Goal: Task Accomplishment & Management: Manage account settings

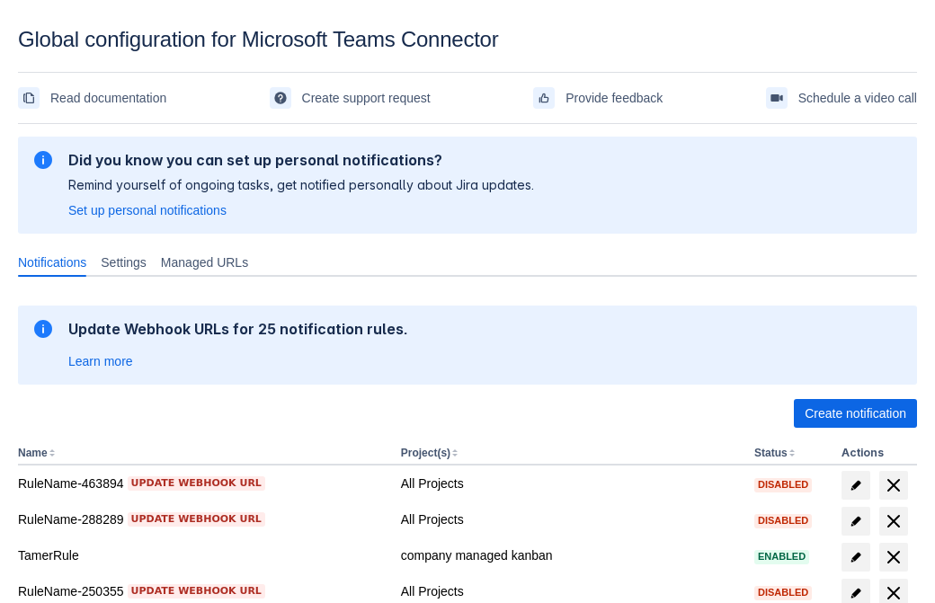
click at [855, 414] on span "Create notification" at bounding box center [856, 413] width 102 height 29
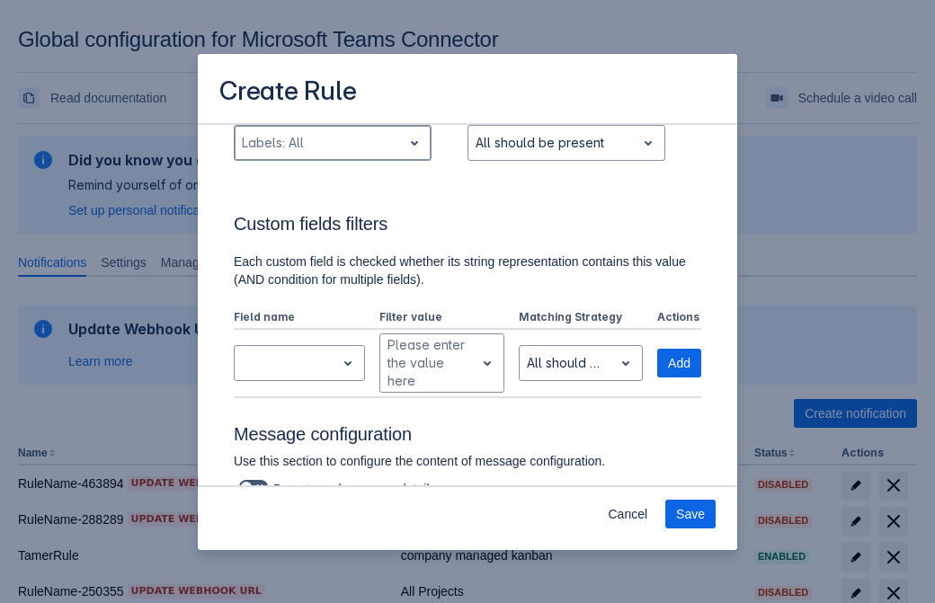
click at [332, 154] on div "Scrollable content" at bounding box center [318, 143] width 153 height 22
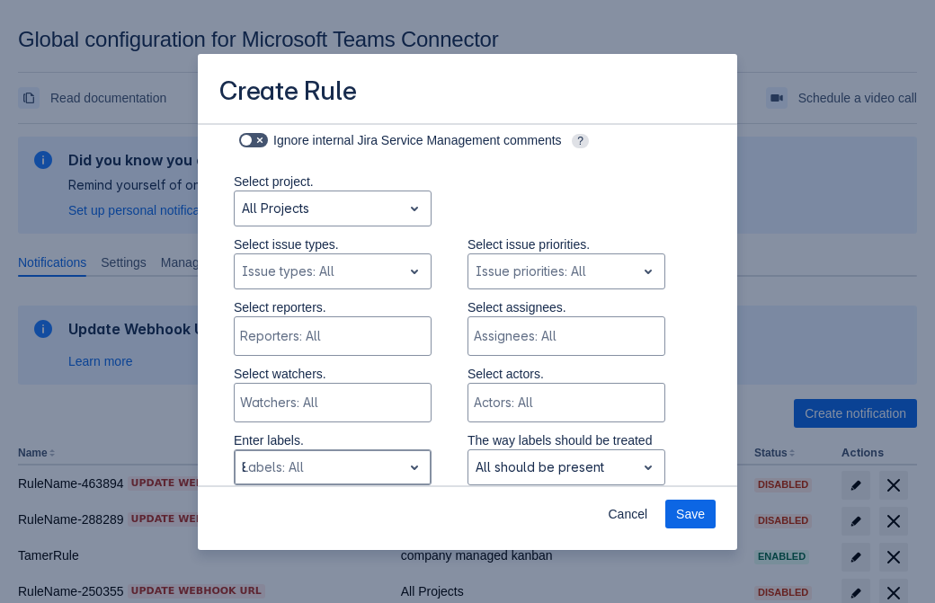
type input "848012_label"
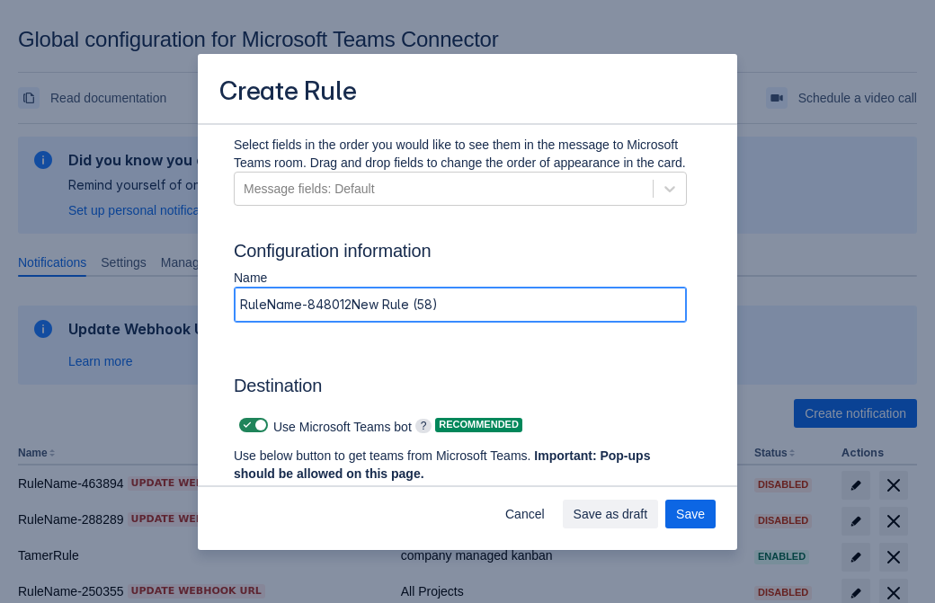
type input "RuleName-848012New Rule (58)"
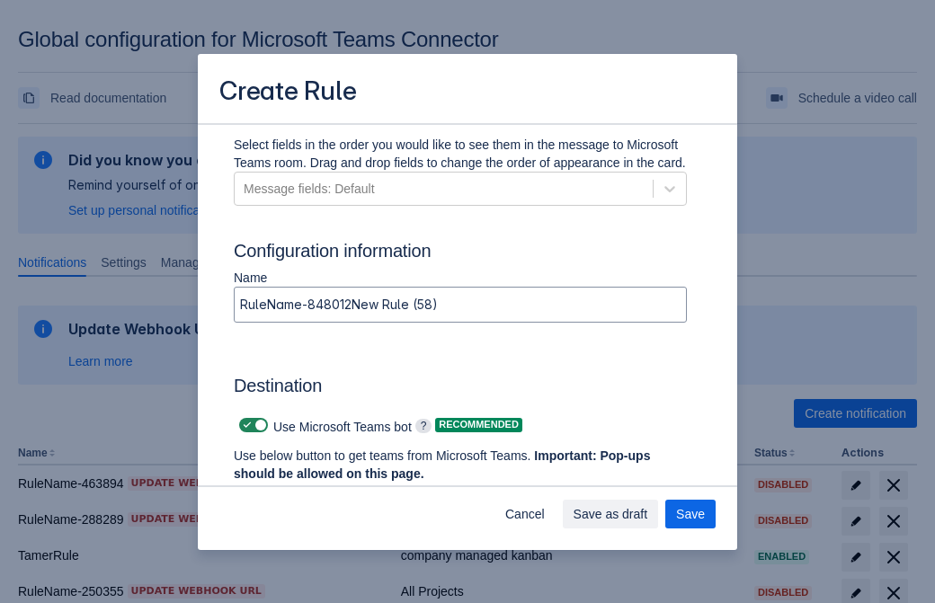
click at [245, 425] on span "Scrollable content" at bounding box center [247, 425] width 14 height 14
click at [245, 425] on input "Scrollable content" at bounding box center [245, 426] width 12 height 12
checkbox input "false"
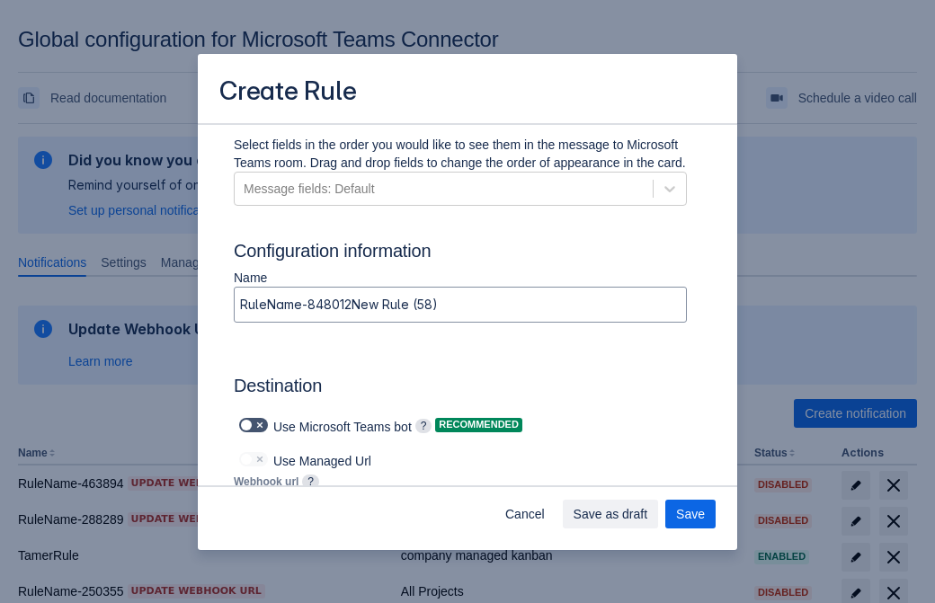
type input "https://prod-172.westeurope.logic.azure.com:443/workflows/ae977bb6ae334c9d95dfe…"
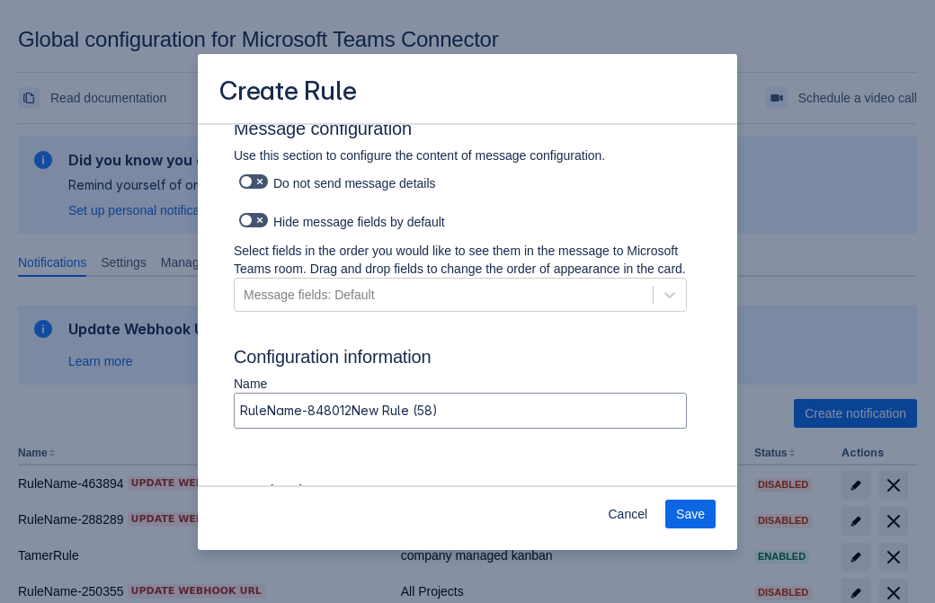
click at [691, 514] on span "Save" at bounding box center [690, 514] width 29 height 29
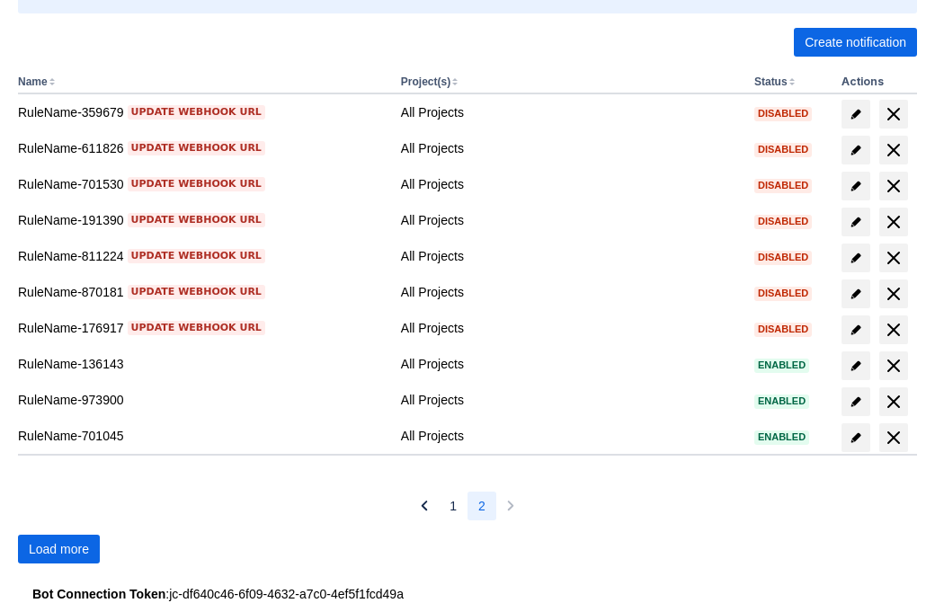
click at [58, 550] on span "Load more" at bounding box center [59, 549] width 60 height 29
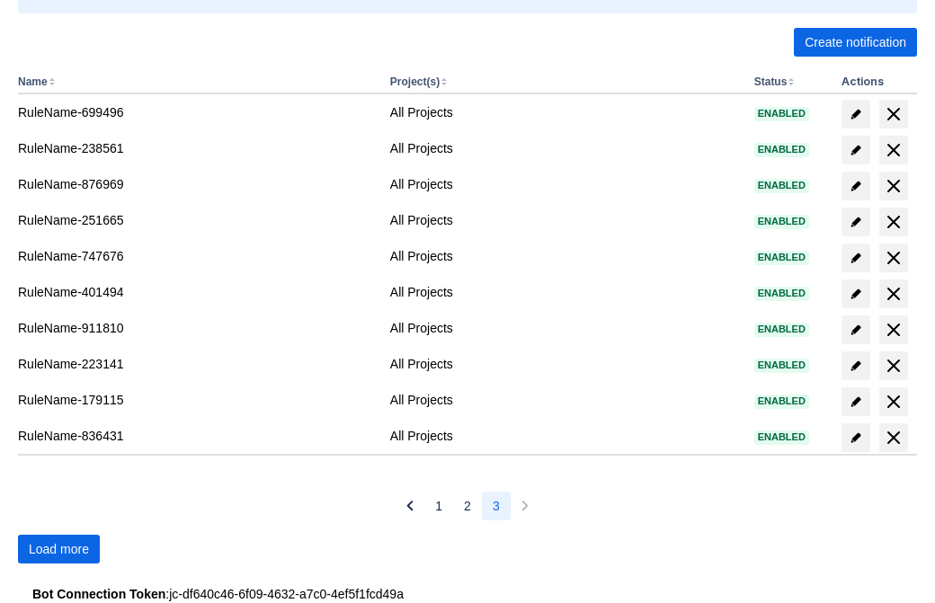
click at [58, 550] on span "Load more" at bounding box center [59, 549] width 60 height 29
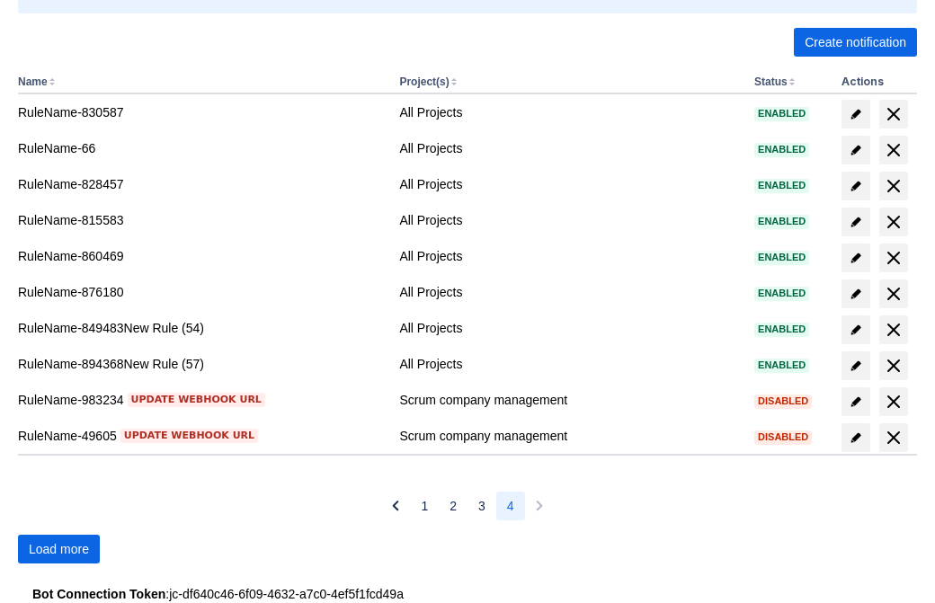
click at [58, 550] on span "Load more" at bounding box center [59, 549] width 60 height 29
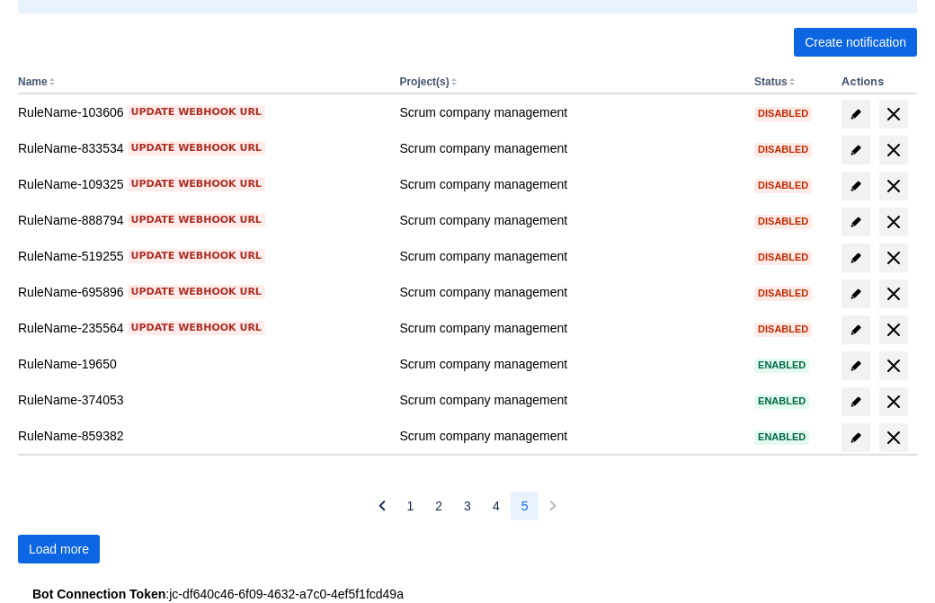
click at [58, 550] on span "Load more" at bounding box center [59, 549] width 60 height 29
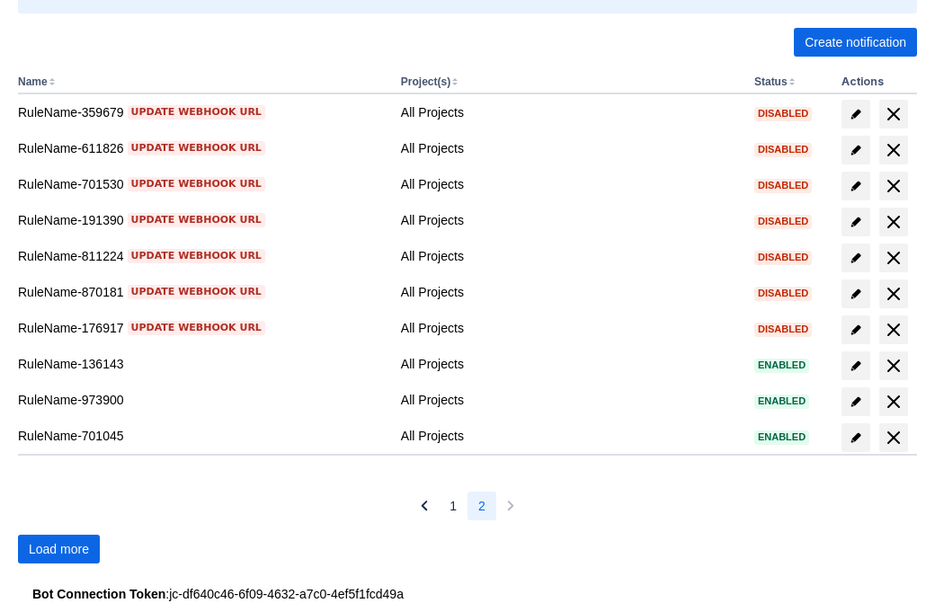
click at [58, 550] on span "Load more" at bounding box center [59, 549] width 60 height 29
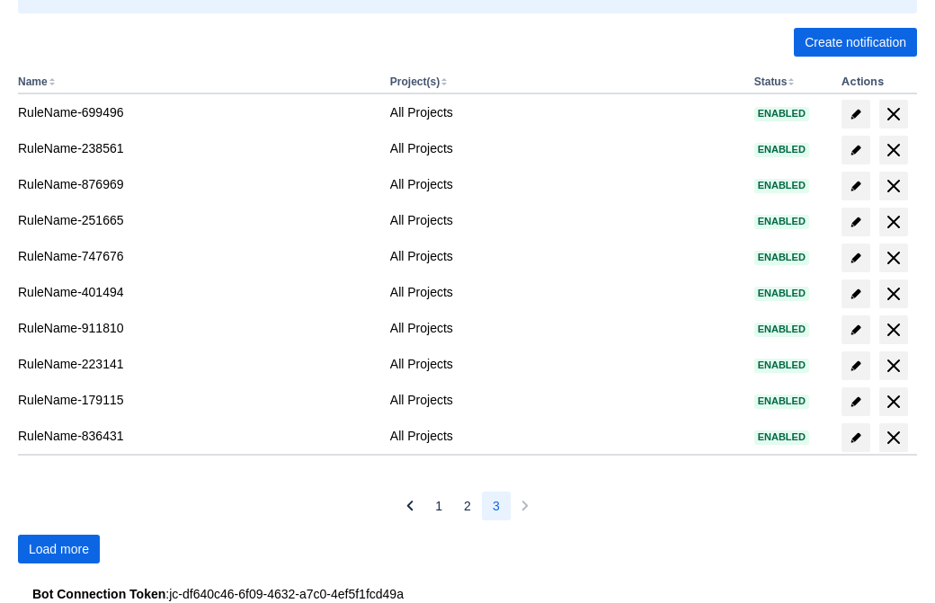
click at [58, 550] on span "Load more" at bounding box center [59, 549] width 60 height 29
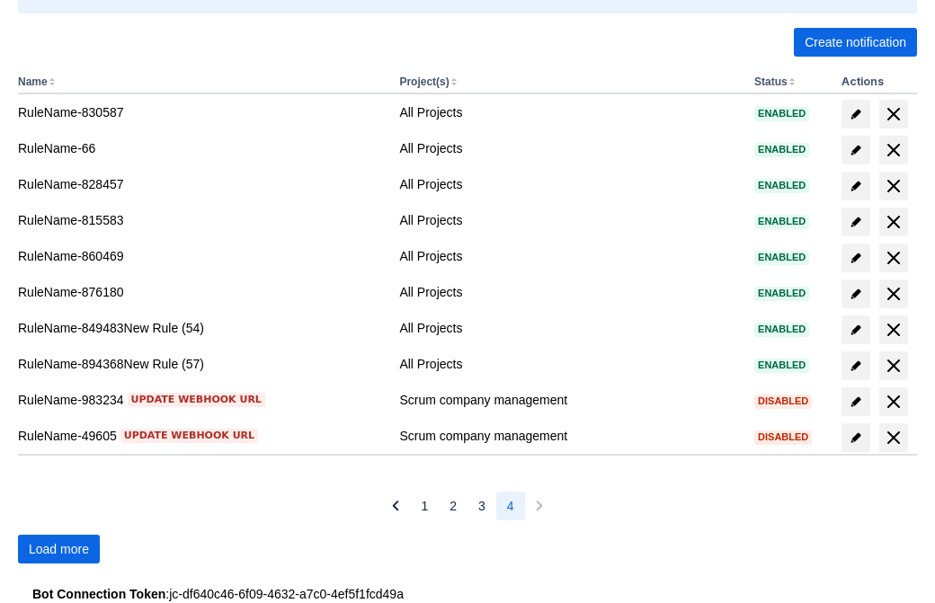
click at [58, 550] on span "Load more" at bounding box center [59, 549] width 60 height 29
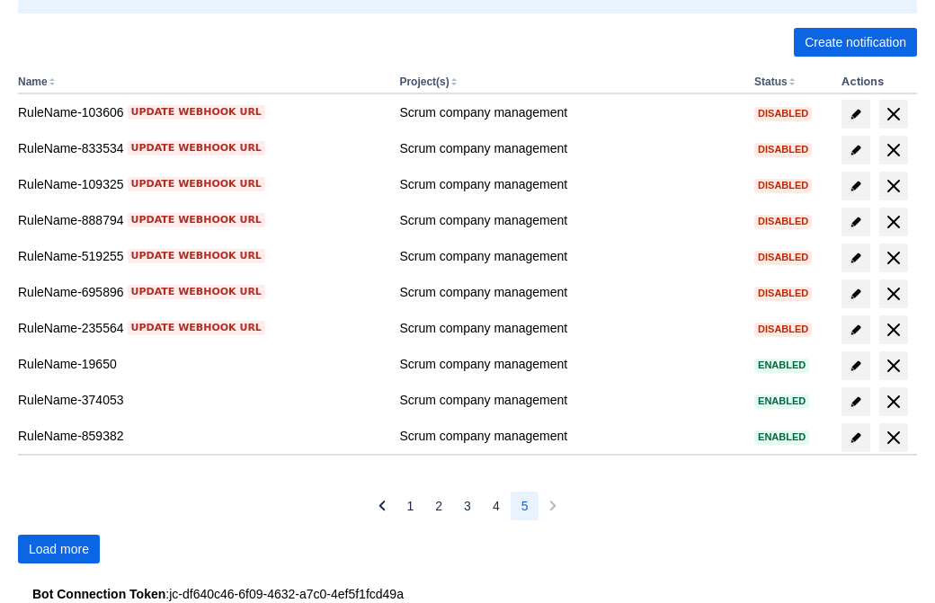
click at [58, 550] on span "Load more" at bounding box center [59, 549] width 60 height 29
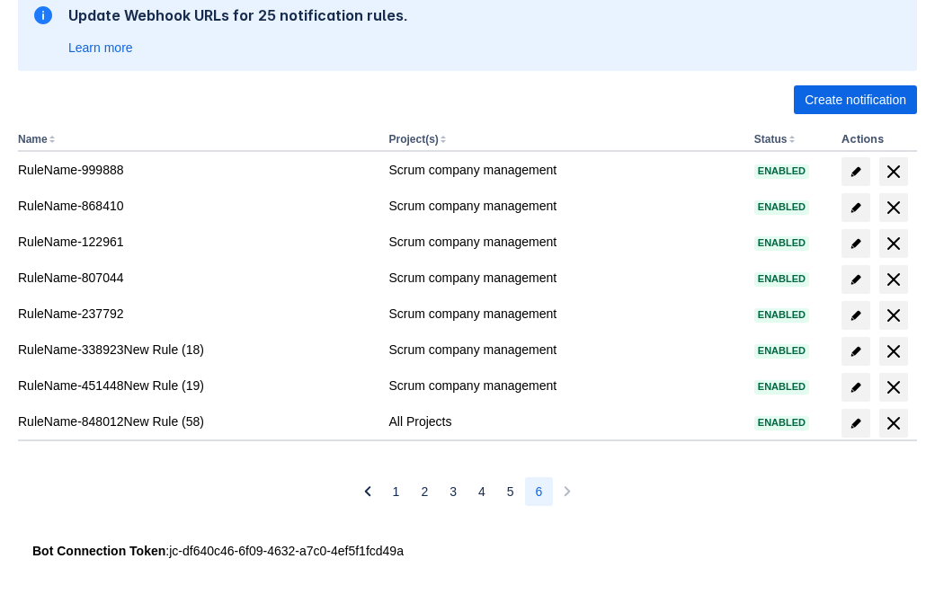
click at [893, 424] on span "delete" at bounding box center [894, 424] width 22 height 22
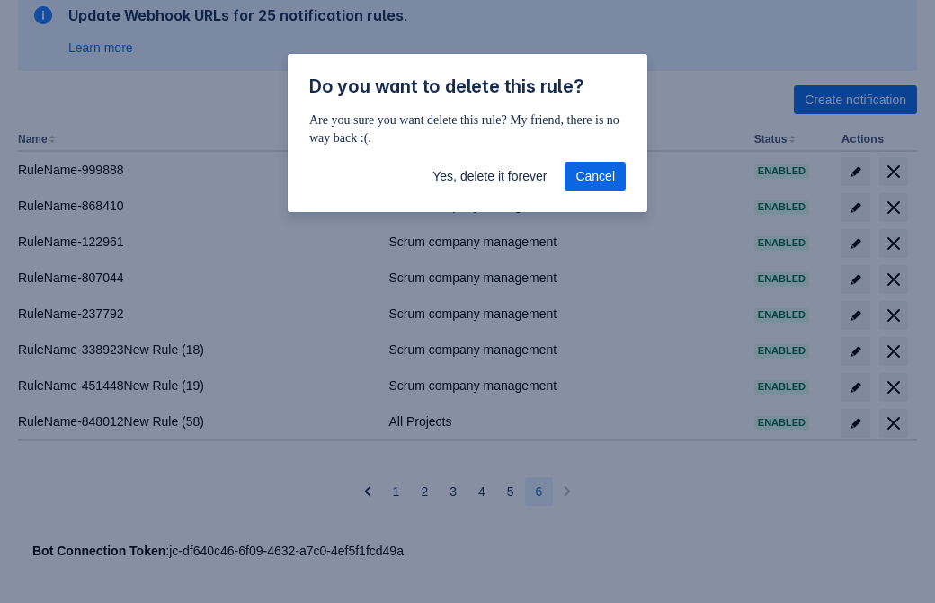
click at [489, 176] on span "Yes, delete it forever" at bounding box center [490, 176] width 114 height 29
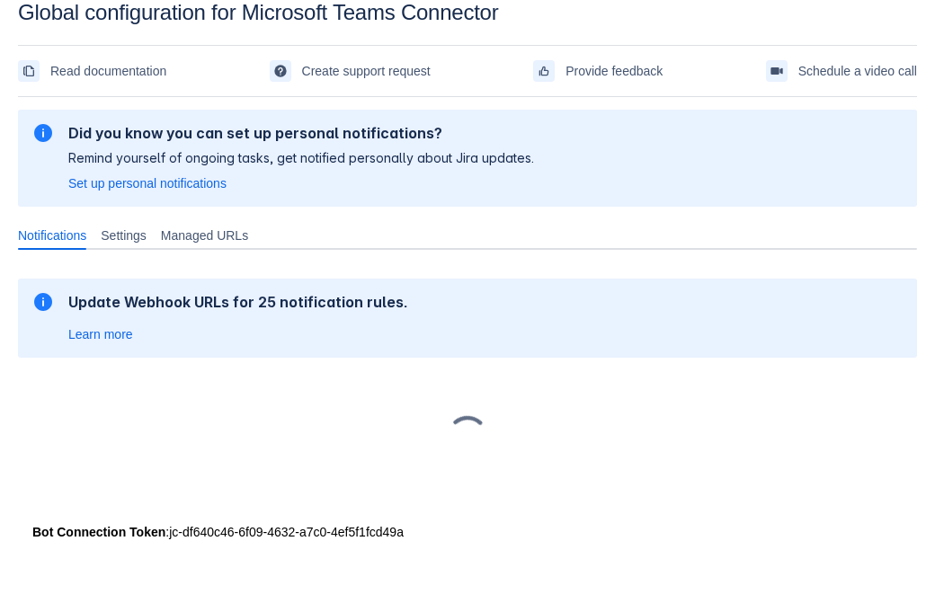
scroll to position [27, 0]
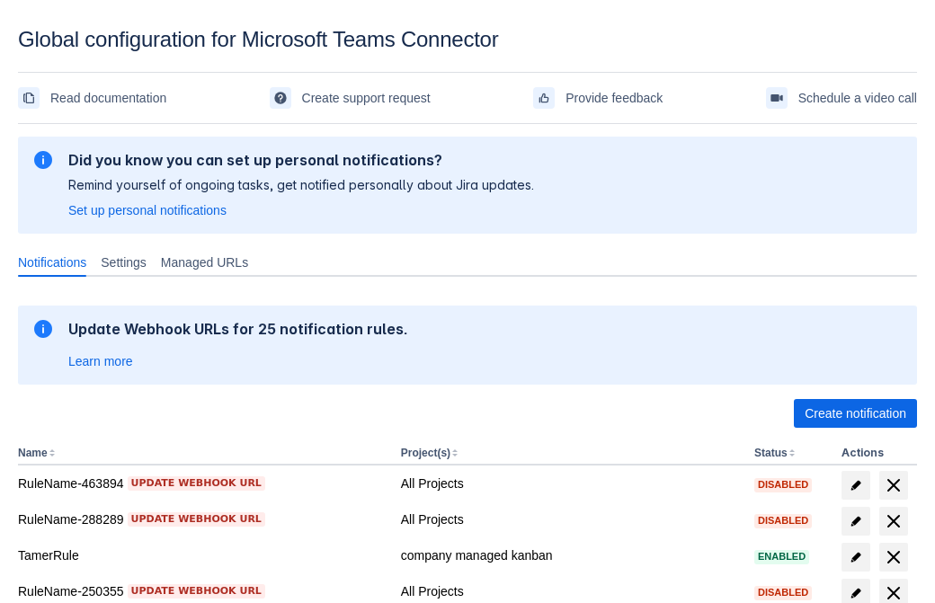
click at [855, 414] on span "Create notification" at bounding box center [856, 413] width 102 height 29
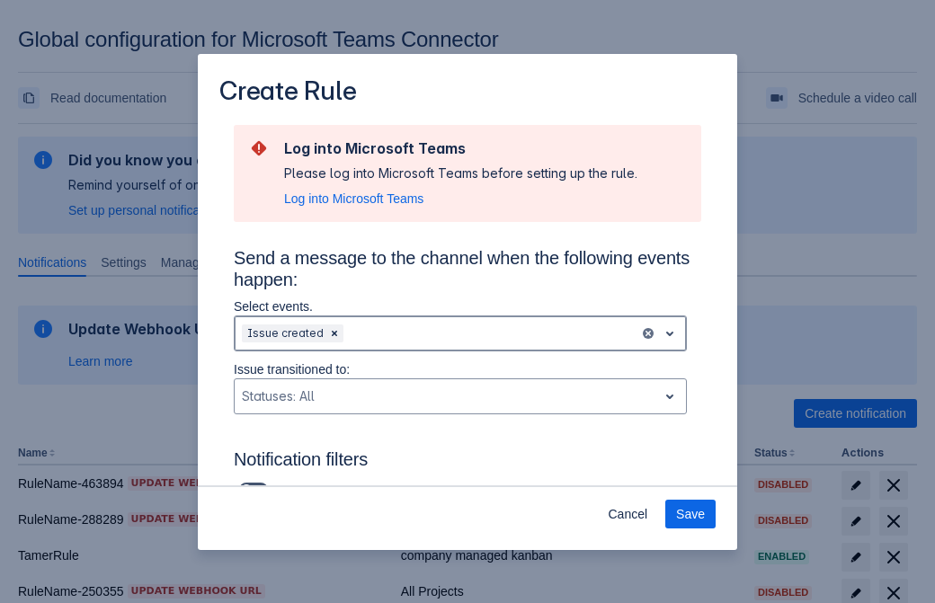
click at [460, 334] on div "Scrollable content" at bounding box center [489, 334] width 285 height 22
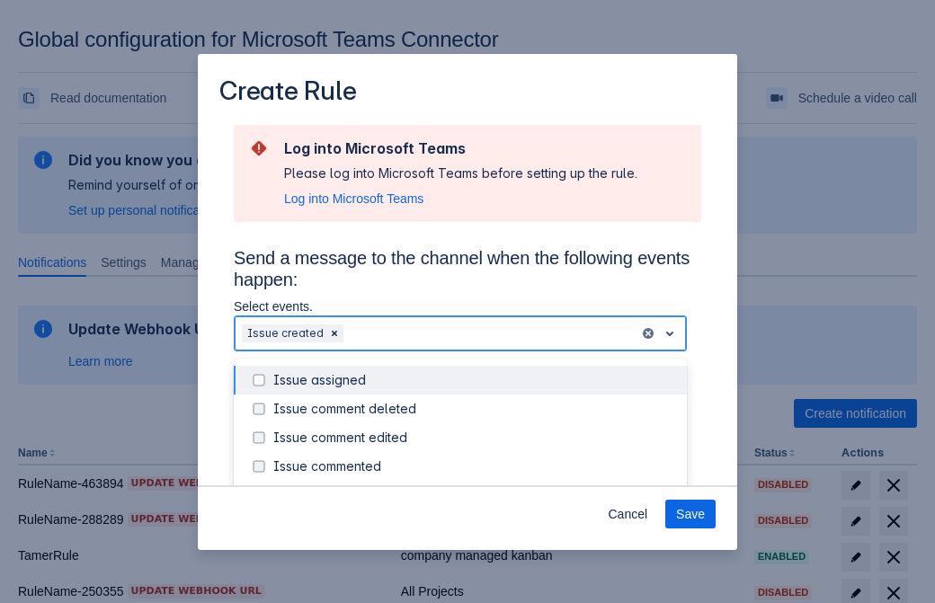
click at [475, 487] on div "Issue created" at bounding box center [474, 496] width 403 height 18
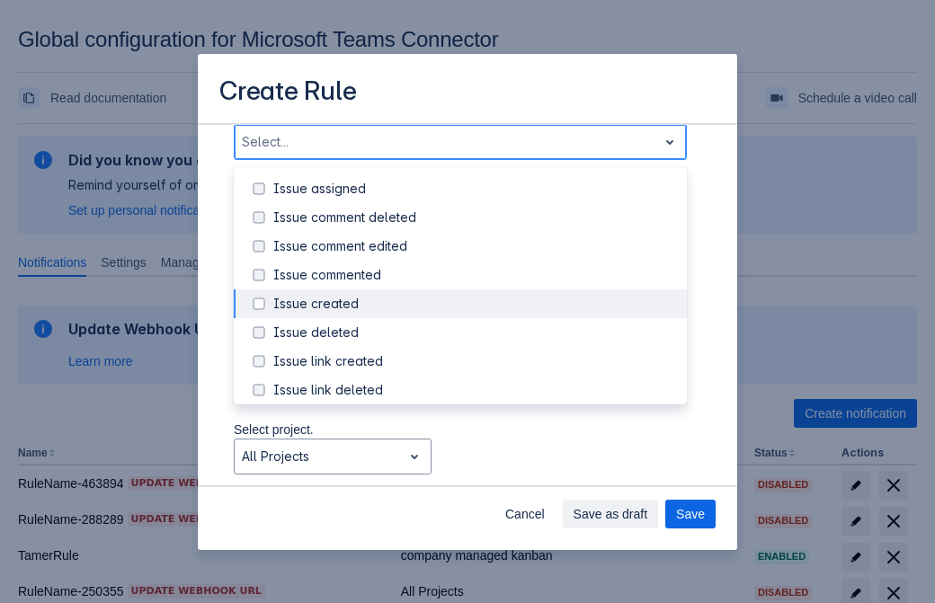
click at [475, 468] on div "Issue updated" at bounding box center [474, 477] width 403 height 18
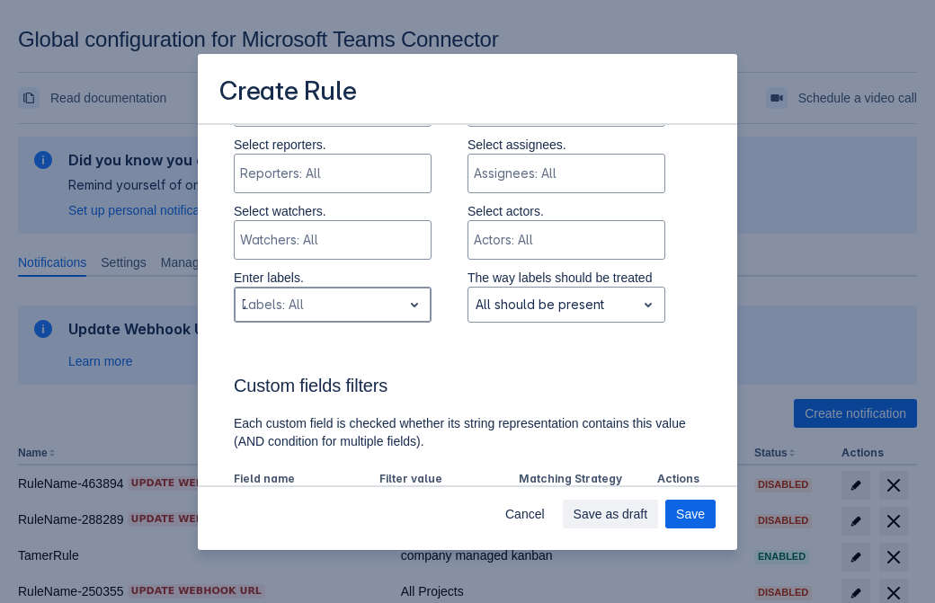
type input "723727_label"
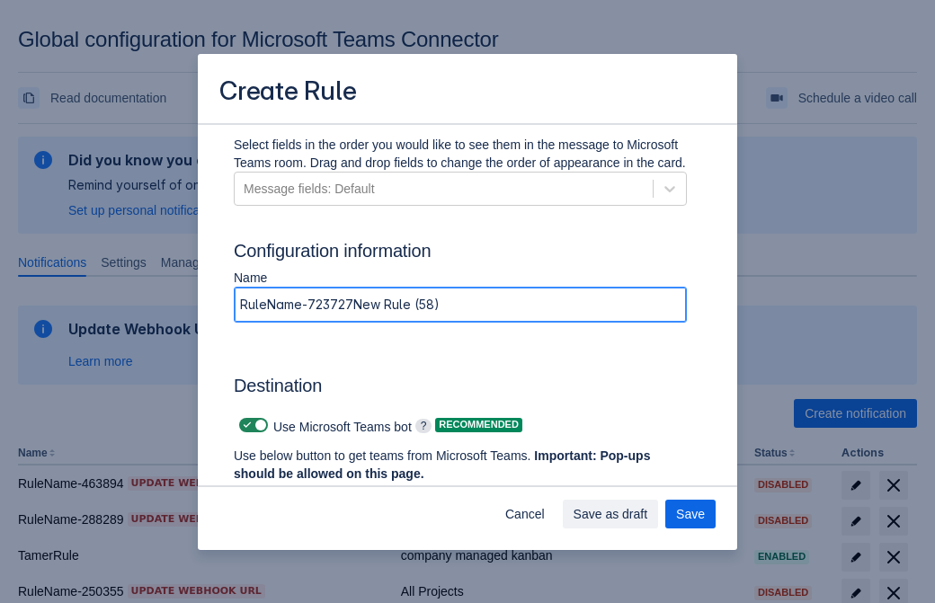
type input "RuleName-723727New Rule (58)"
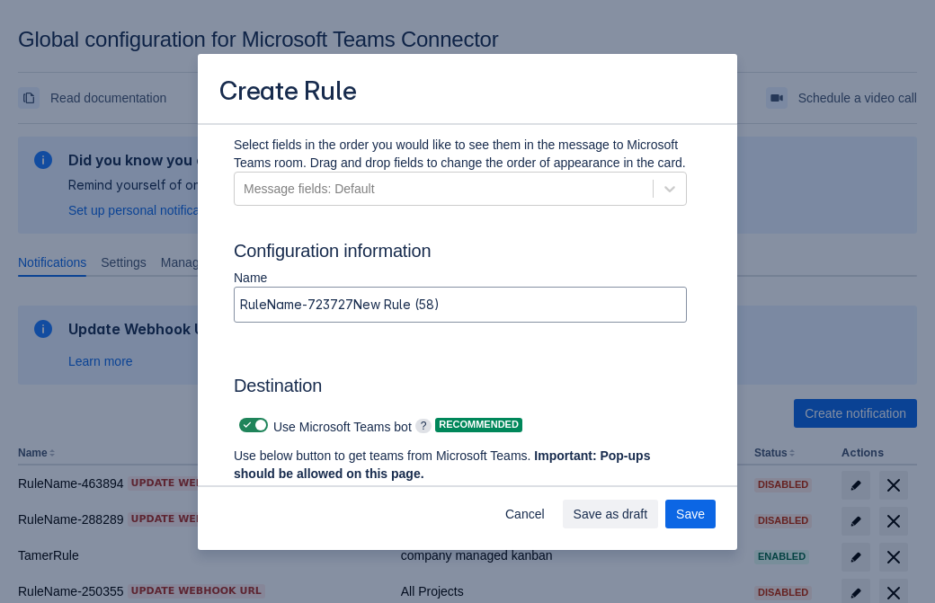
click at [245, 425] on span "Scrollable content" at bounding box center [247, 425] width 14 height 14
click at [245, 425] on input "Scrollable content" at bounding box center [245, 426] width 12 height 12
checkbox input "false"
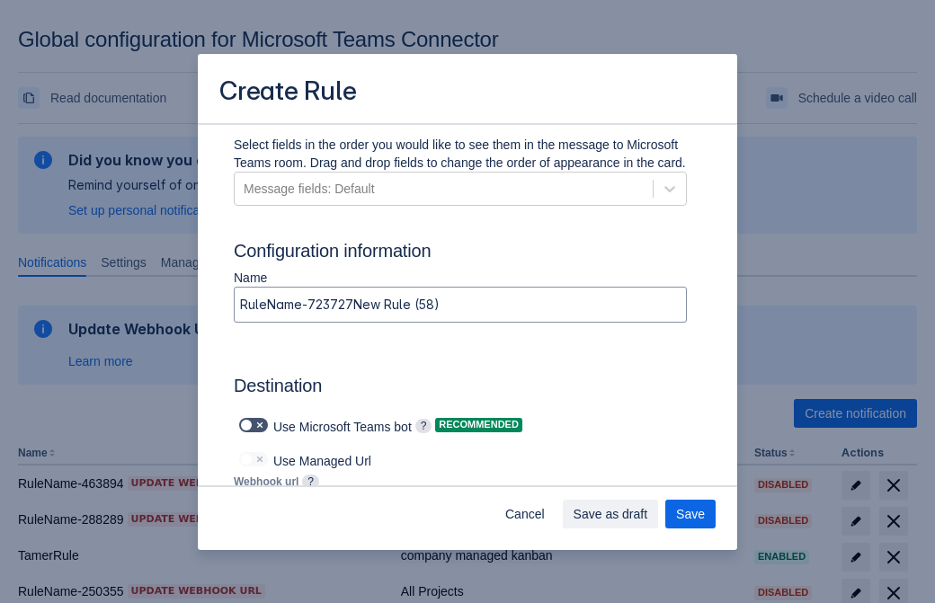
type input "https://prod-112.westeurope.logic.azure.com:443/workflows/bae959254738451b85002…"
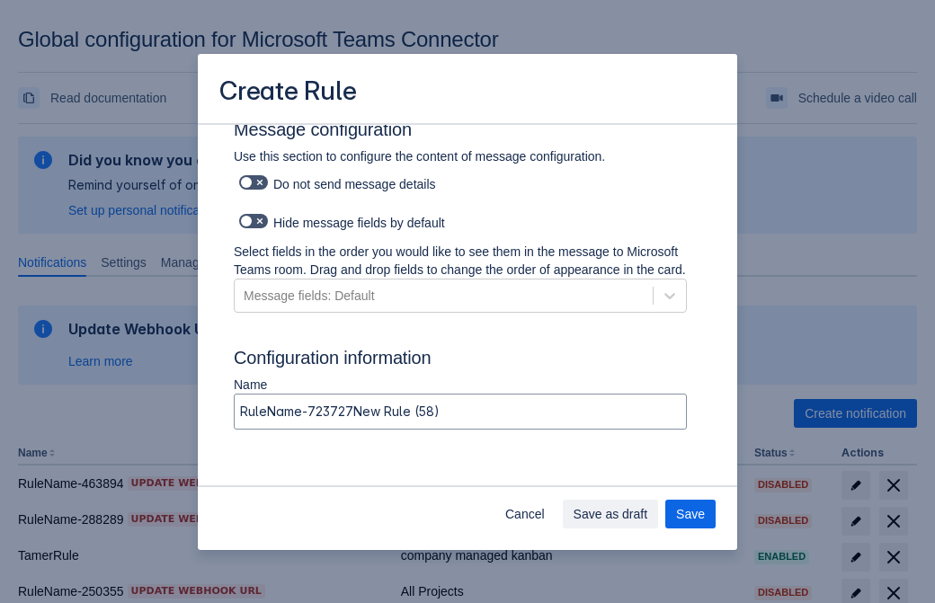
click at [648, 514] on span "Save as draft" at bounding box center [611, 514] width 75 height 29
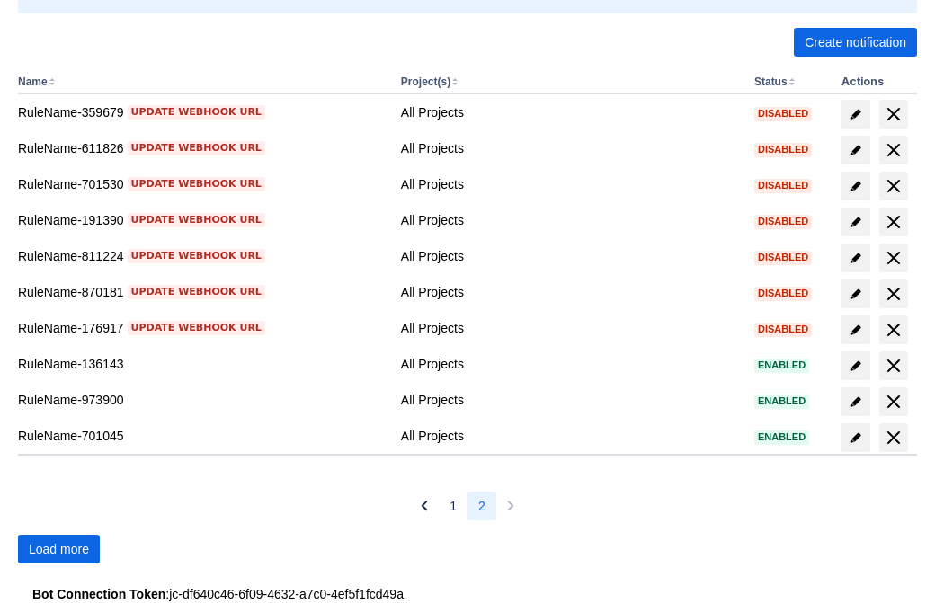
click at [58, 550] on span "Load more" at bounding box center [59, 549] width 60 height 29
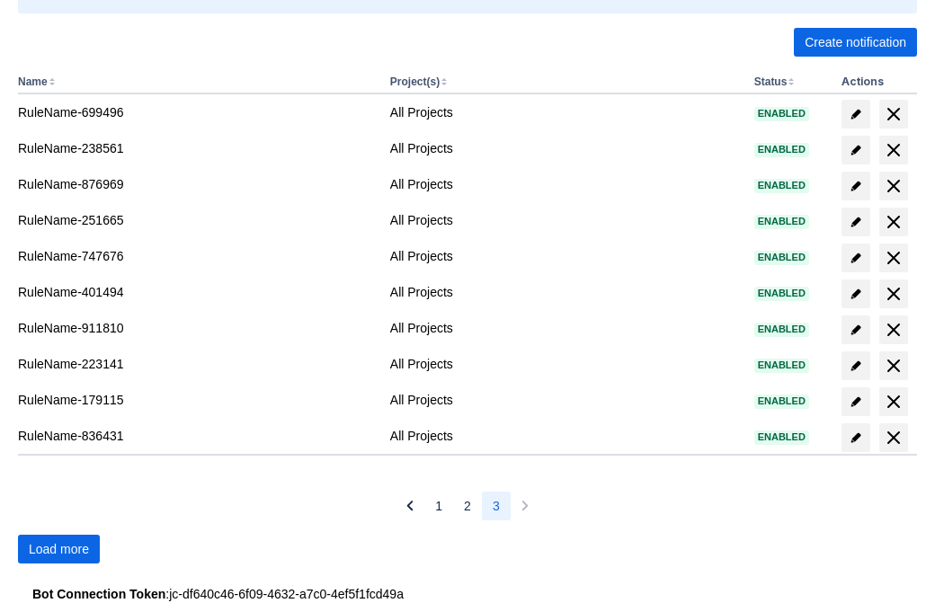
click at [58, 550] on span "Load more" at bounding box center [59, 549] width 60 height 29
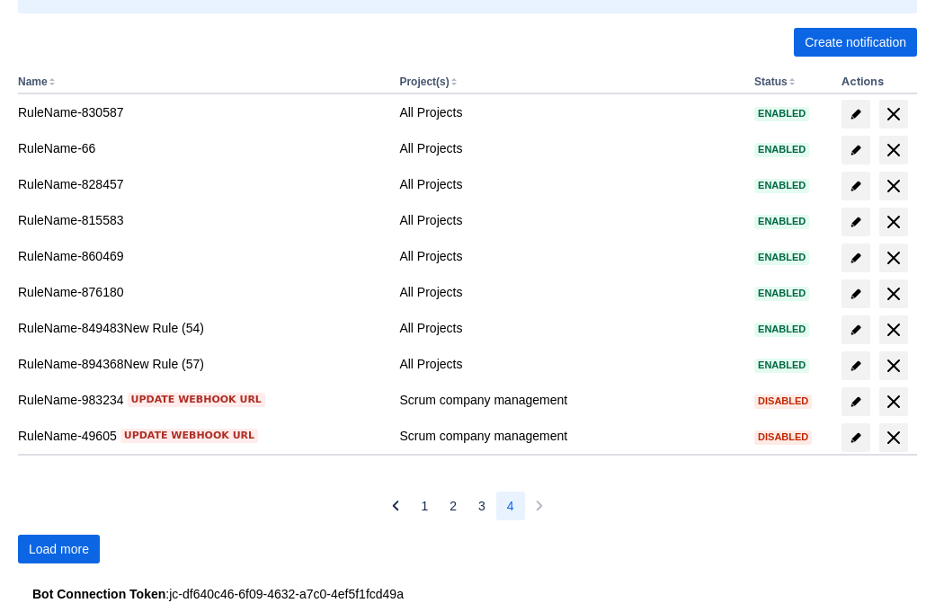
click at [58, 550] on span "Load more" at bounding box center [59, 549] width 60 height 29
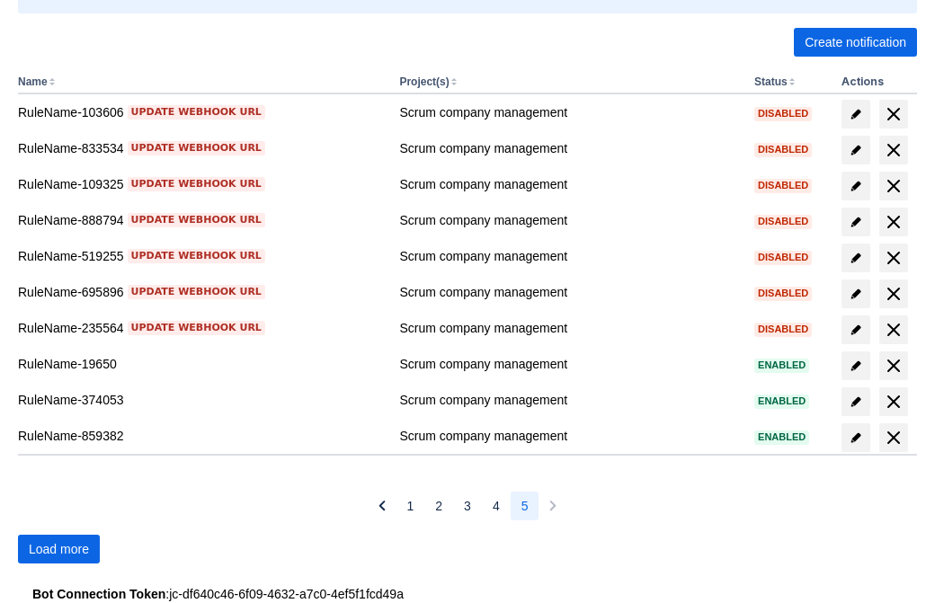
click at [58, 550] on span "Load more" at bounding box center [59, 549] width 60 height 29
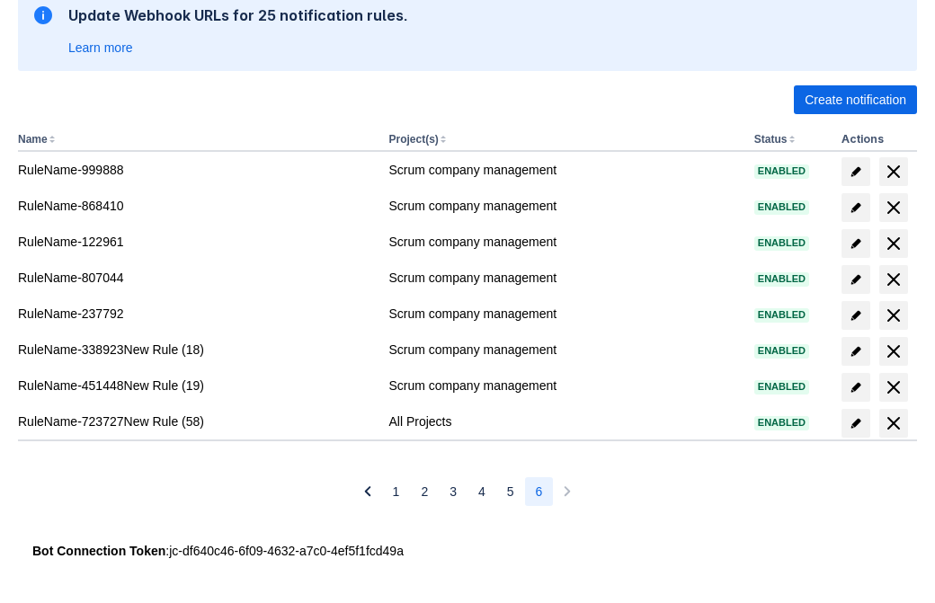
scroll to position [314, 0]
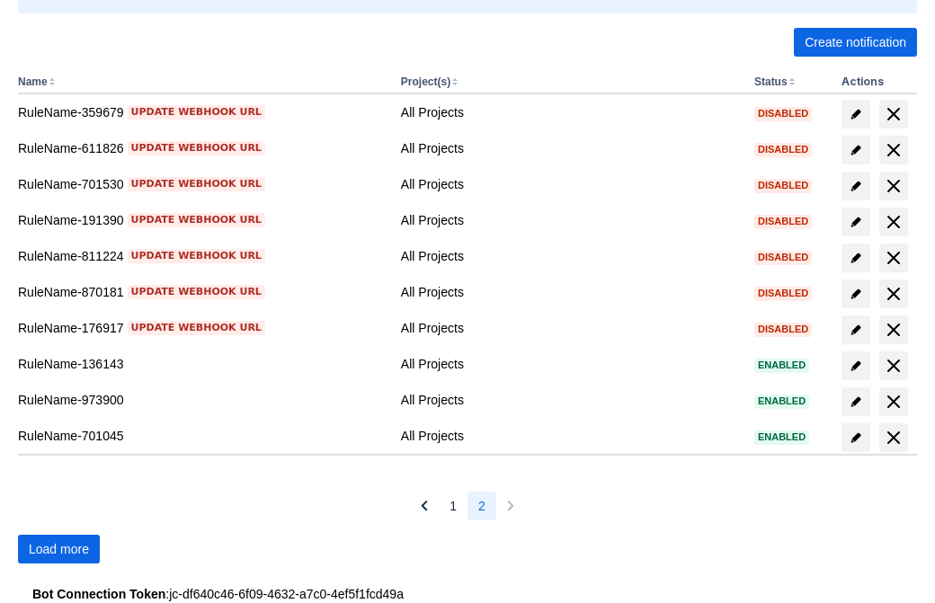
click at [58, 550] on span "Load more" at bounding box center [59, 549] width 60 height 29
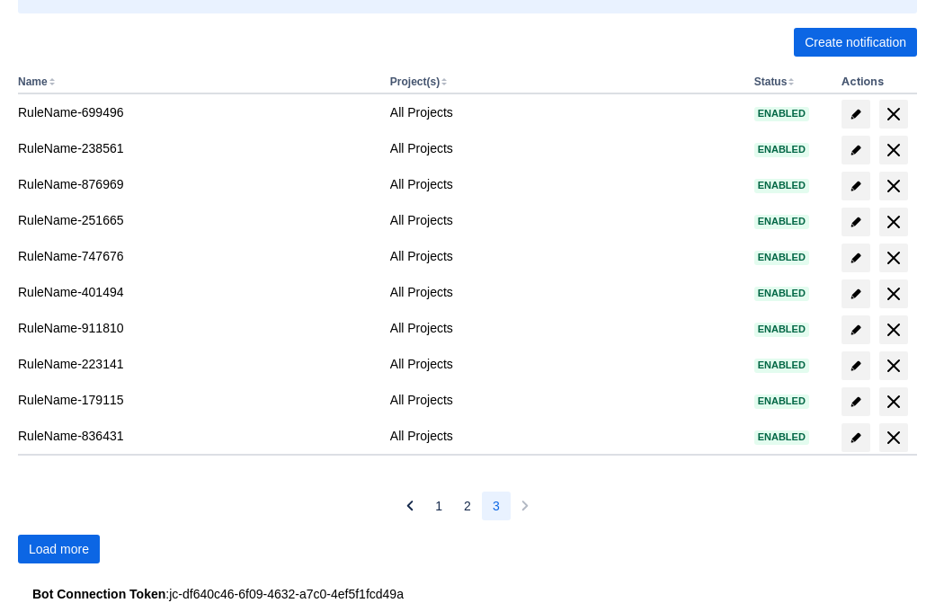
click at [58, 550] on span "Load more" at bounding box center [59, 549] width 60 height 29
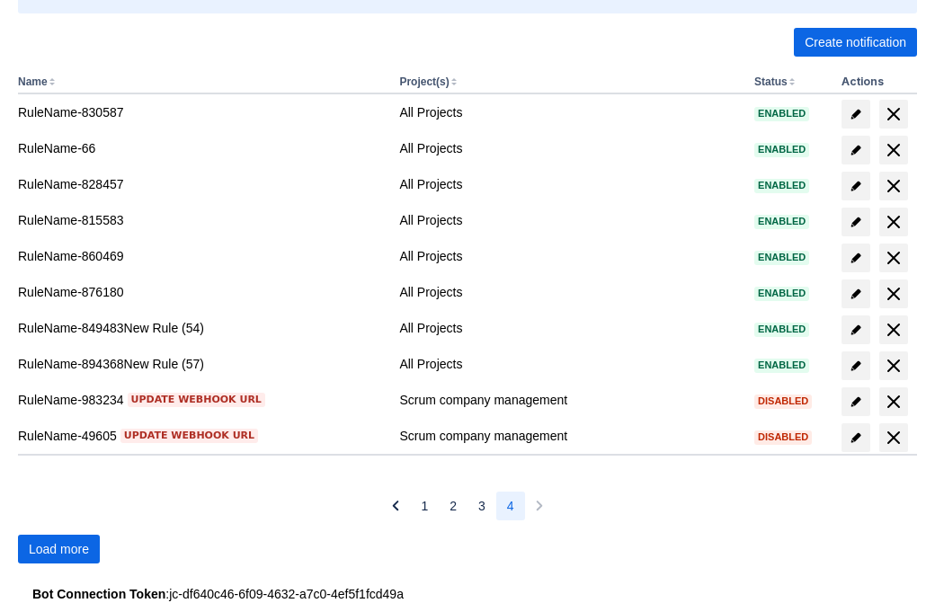
click at [58, 550] on span "Load more" at bounding box center [59, 549] width 60 height 29
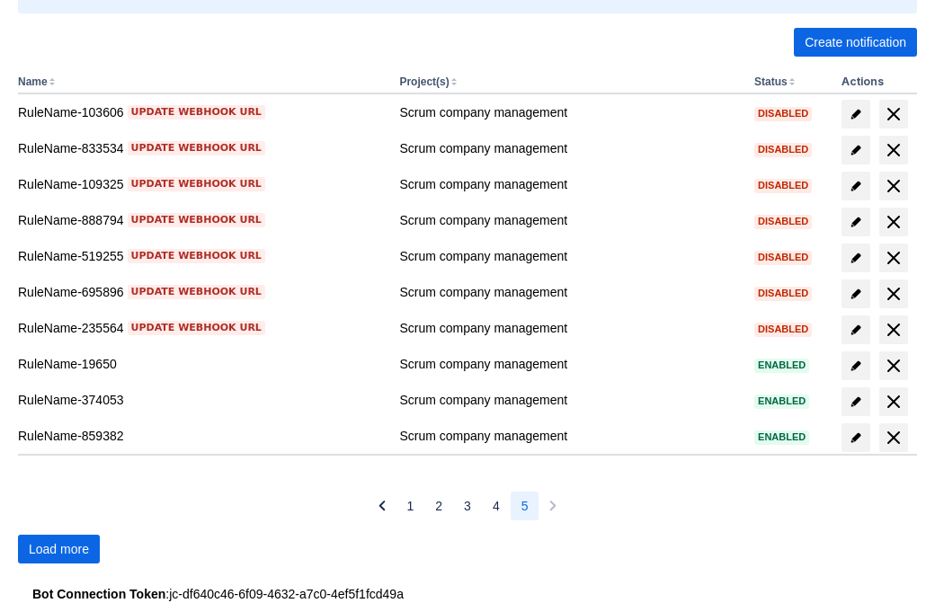
click at [58, 550] on span "Load more" at bounding box center [59, 549] width 60 height 29
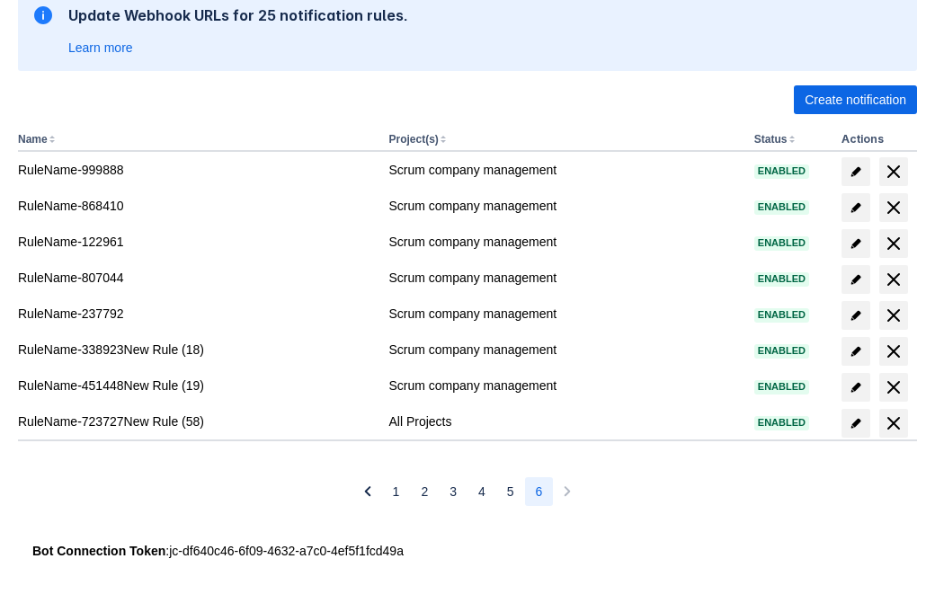
scroll to position [314, 0]
click at [893, 424] on span "delete" at bounding box center [894, 424] width 22 height 22
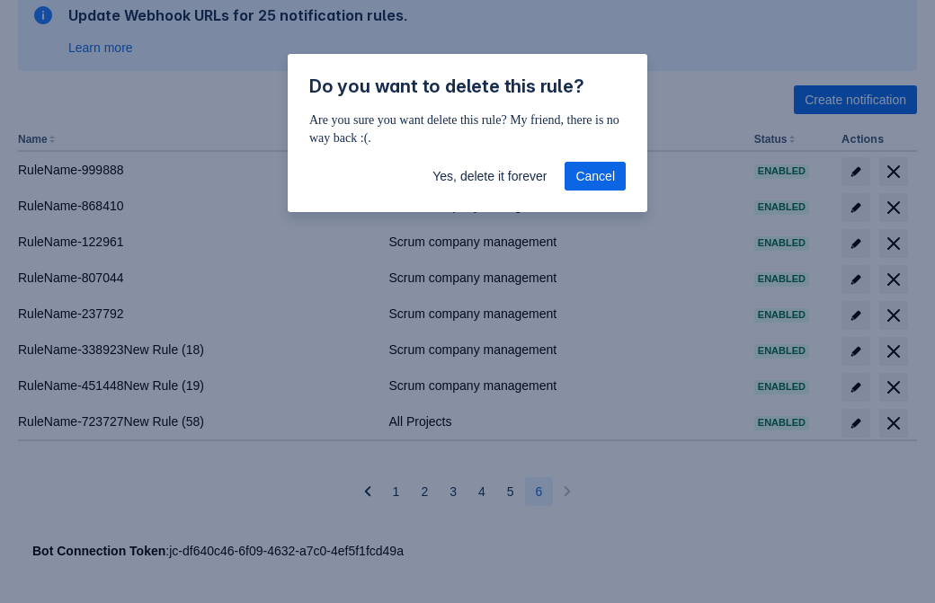
click at [489, 176] on span "Yes, delete it forever" at bounding box center [490, 176] width 114 height 29
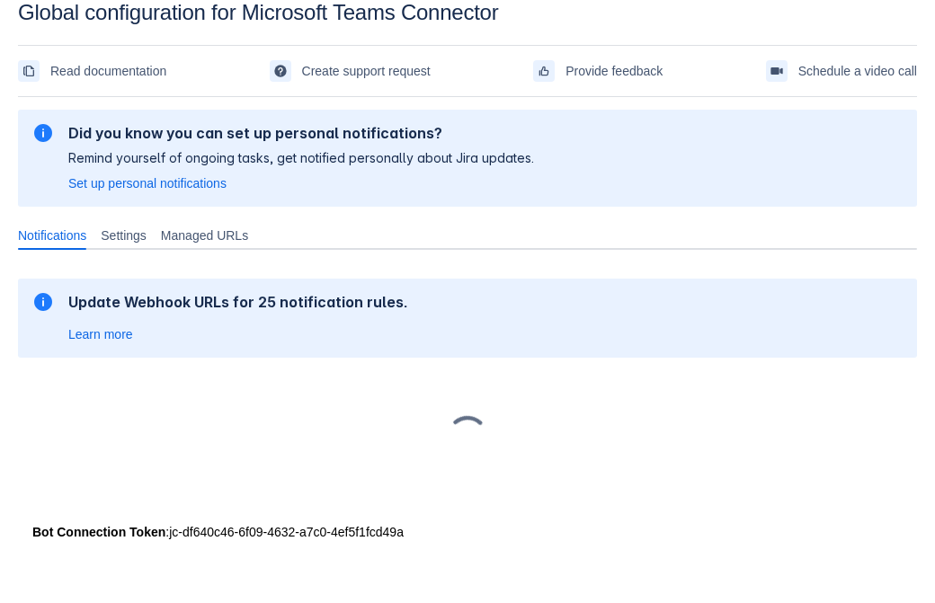
scroll to position [27, 0]
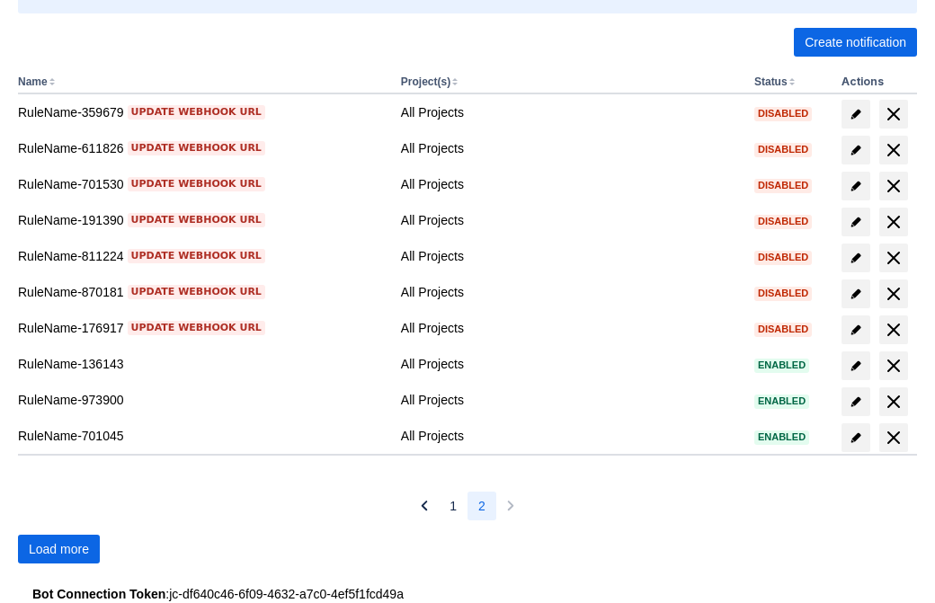
click at [58, 550] on span "Load more" at bounding box center [59, 549] width 60 height 29
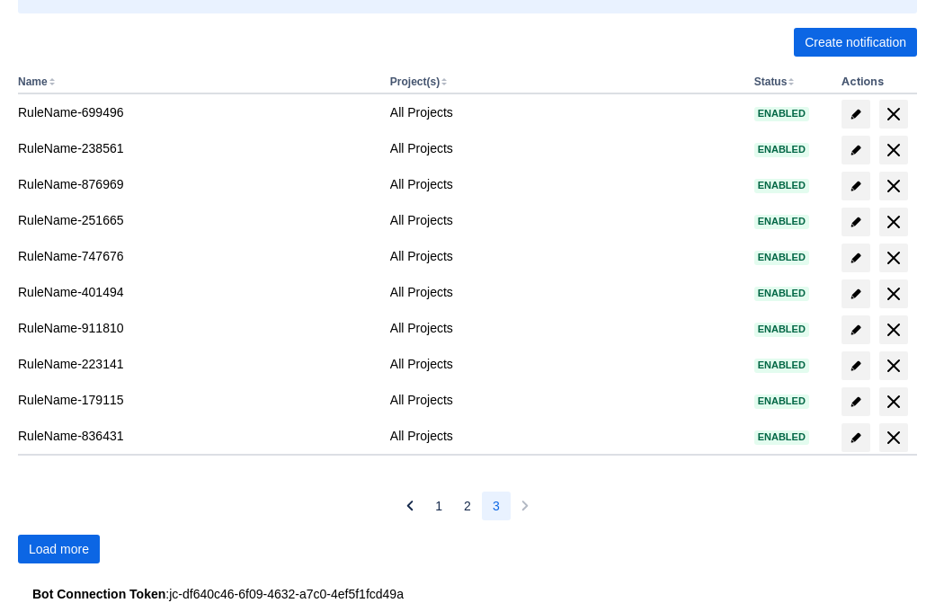
click at [58, 550] on span "Load more" at bounding box center [59, 549] width 60 height 29
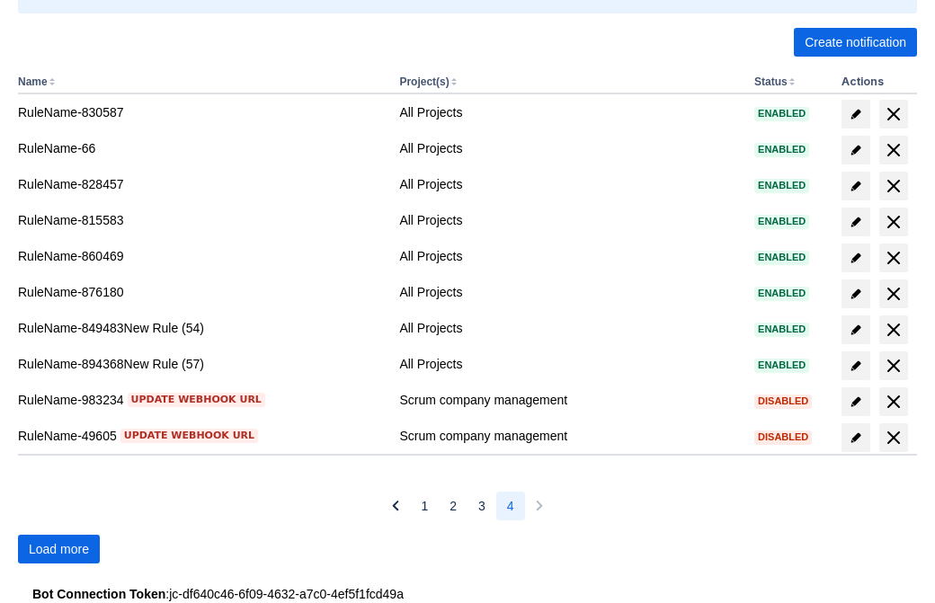
click at [58, 550] on span "Load more" at bounding box center [59, 549] width 60 height 29
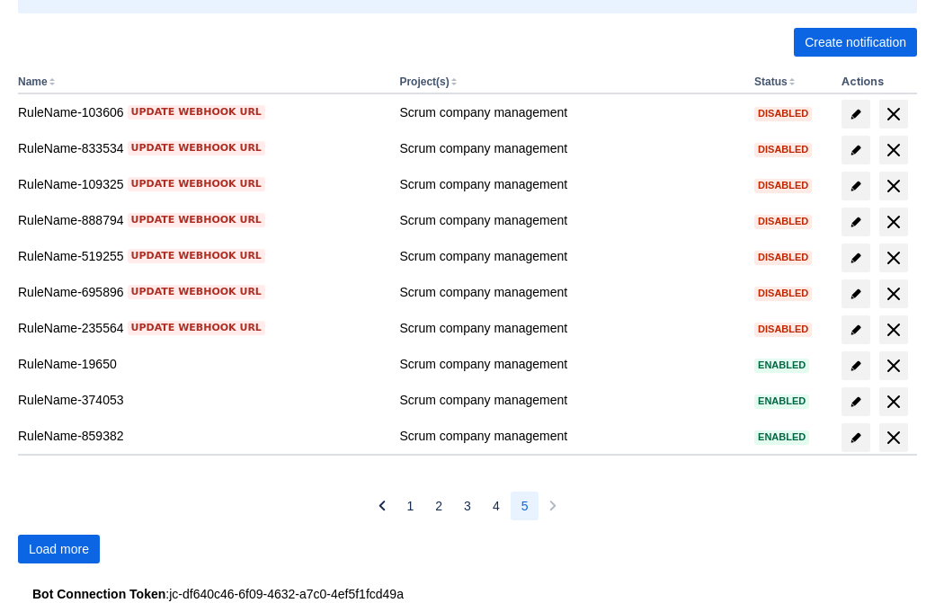
click at [58, 550] on span "Load more" at bounding box center [59, 549] width 60 height 29
